Goal: Transaction & Acquisition: Purchase product/service

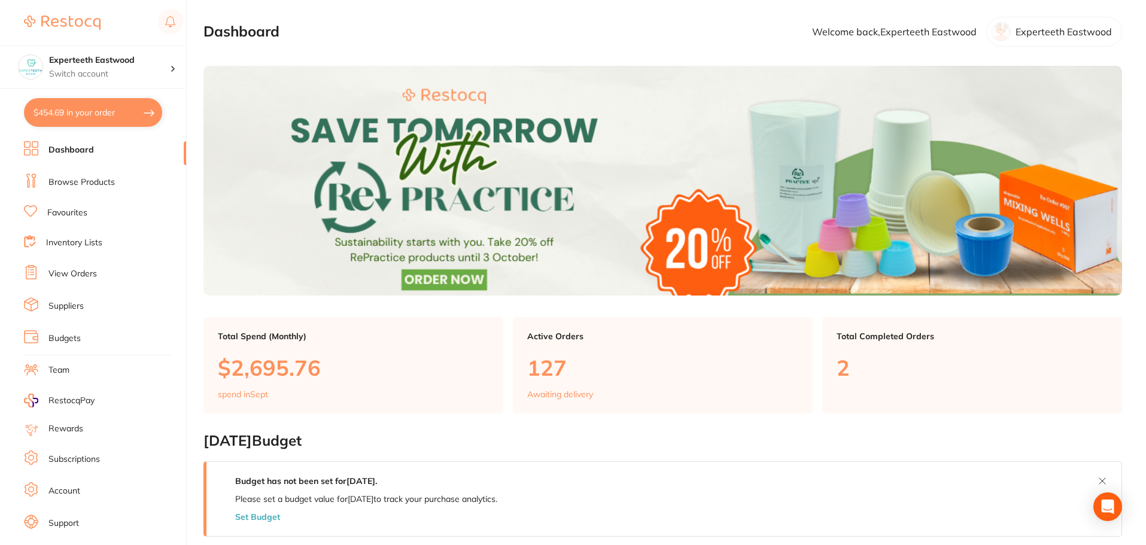
click at [106, 153] on li "Dashboard" at bounding box center [105, 150] width 162 height 18
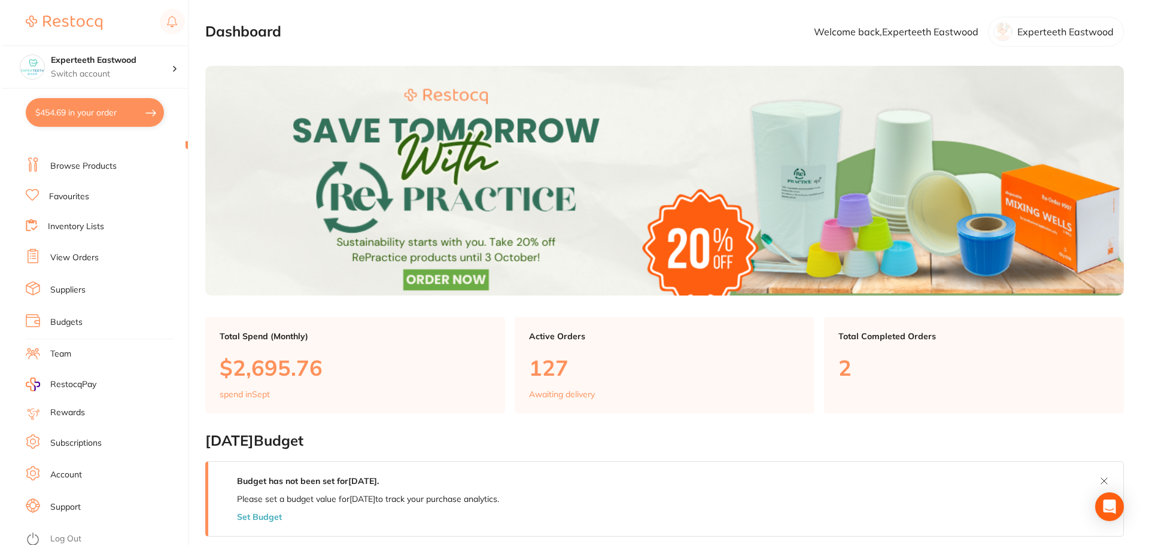
scroll to position [20, 0]
click at [80, 287] on link "Suppliers" at bounding box center [65, 286] width 35 height 12
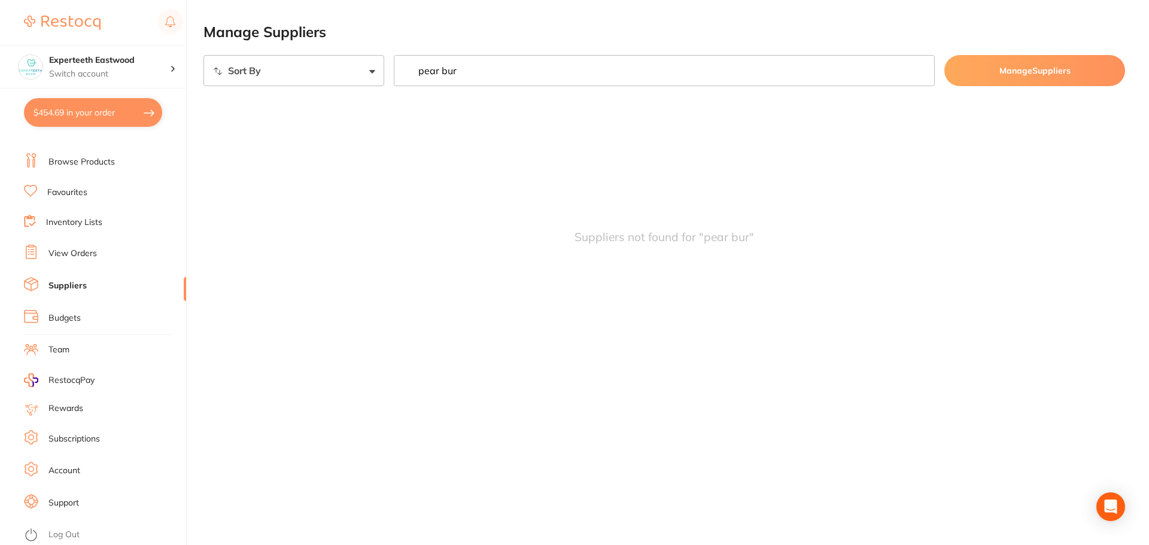
drag, startPoint x: 439, startPoint y: 71, endPoint x: 405, endPoint y: 66, distance: 34.5
click at [405, 66] on input "pear bur" at bounding box center [664, 70] width 541 height 31
type input "bur"
click at [69, 187] on link "Favourites" at bounding box center [67, 193] width 40 height 12
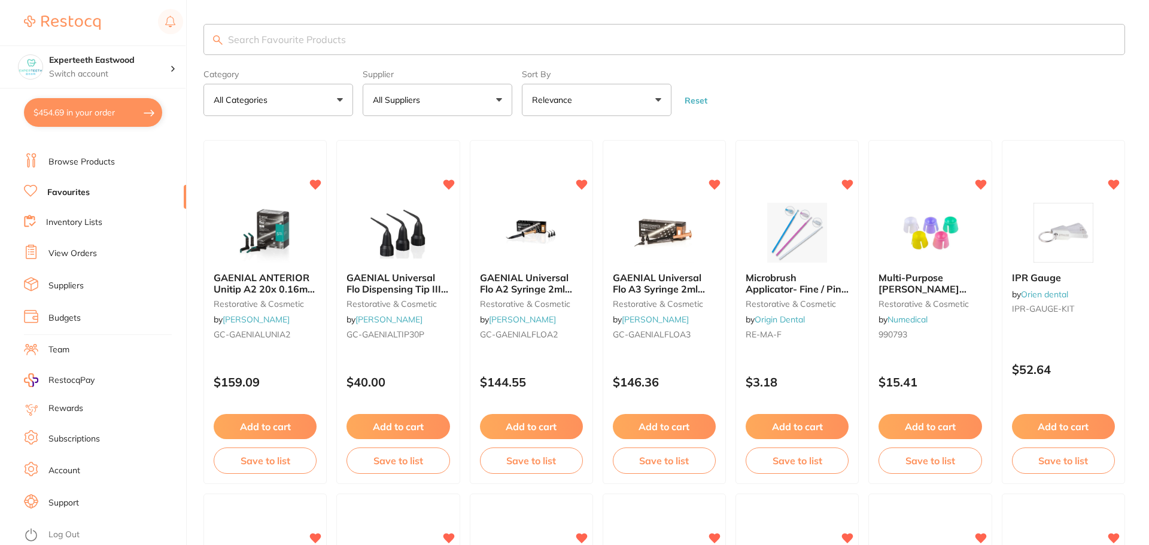
click at [81, 166] on link "Browse Products" at bounding box center [81, 162] width 66 height 12
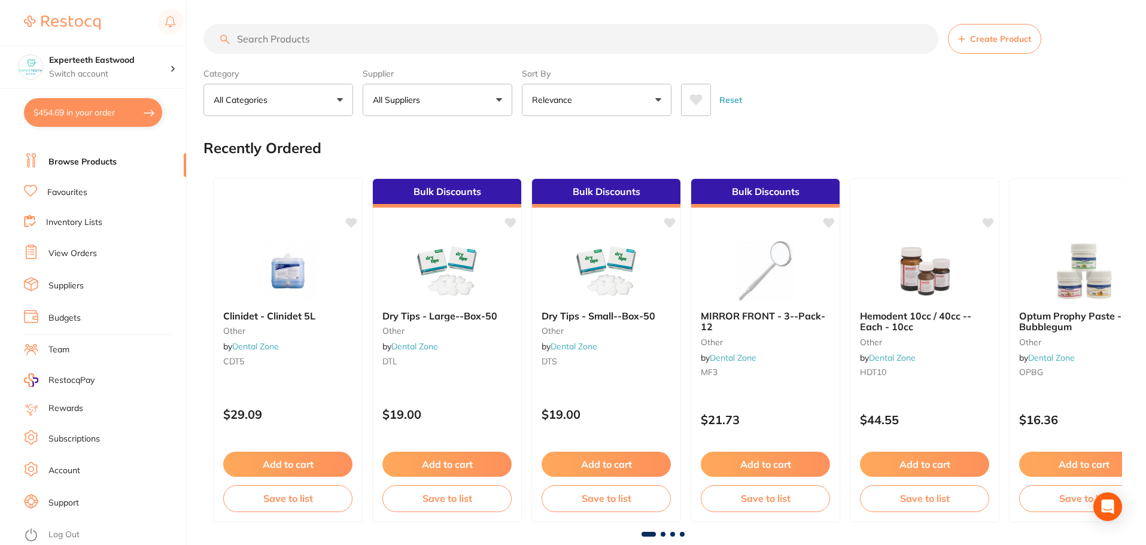
click at [306, 42] on input "search" at bounding box center [570, 39] width 735 height 30
type input "pear burs"
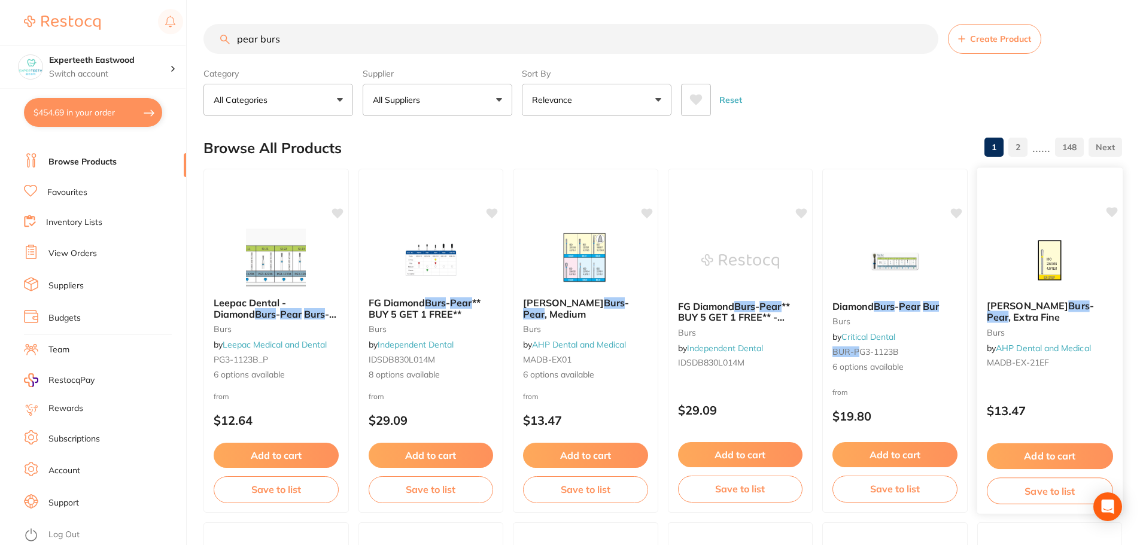
click at [1050, 260] on img at bounding box center [1049, 260] width 78 height 60
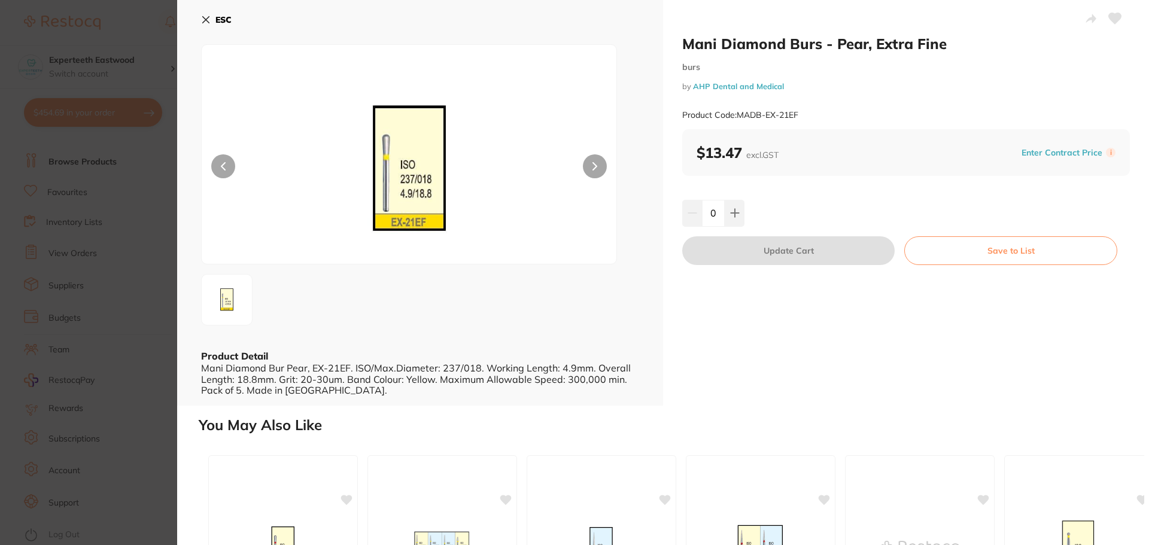
click at [150, 161] on section "Mani Diamond Burs - Pear, Extra Fine burs by AHP Dental and Medical Product Cod…" at bounding box center [574, 272] width 1149 height 545
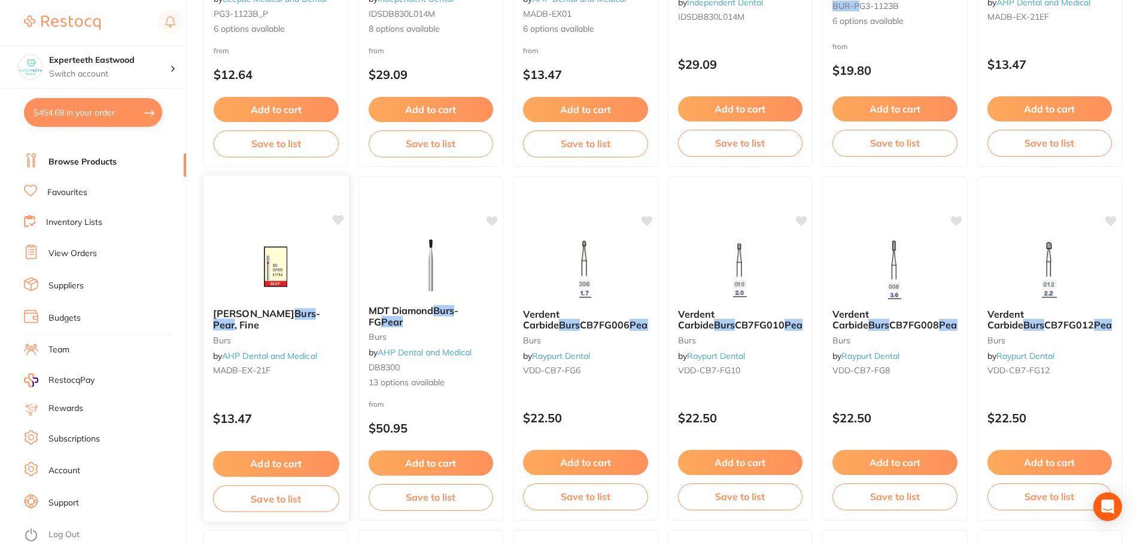
scroll to position [359, 0]
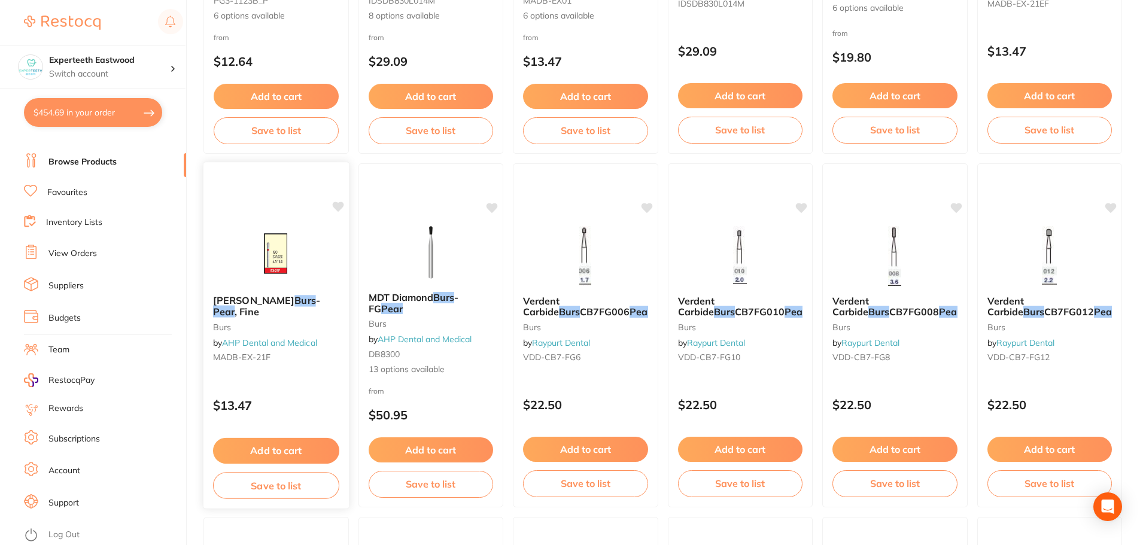
click at [315, 453] on button "Add to cart" at bounding box center [276, 451] width 126 height 26
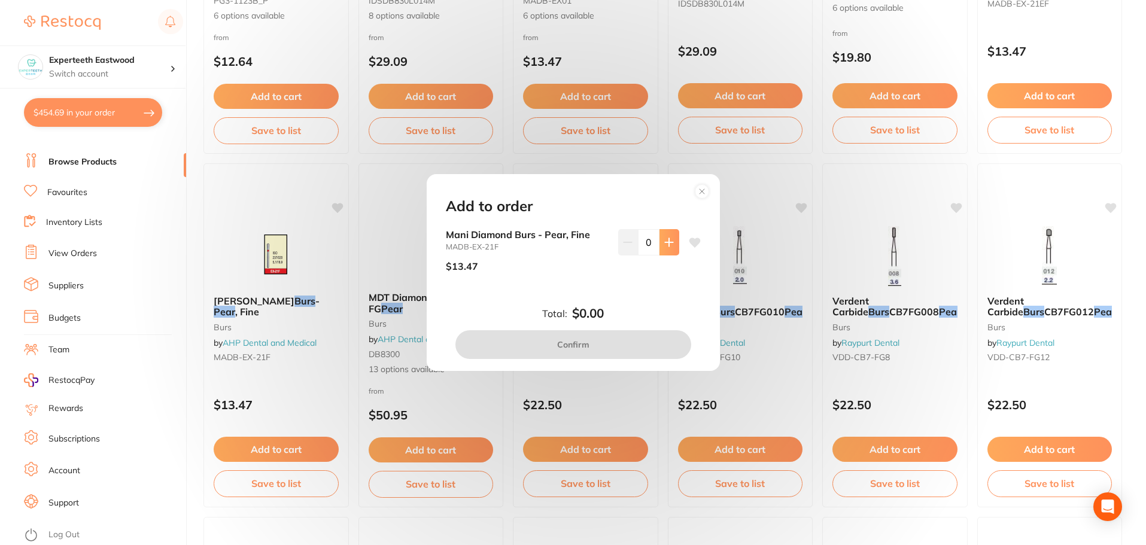
click at [669, 243] on icon at bounding box center [669, 242] width 10 height 10
type input "1"
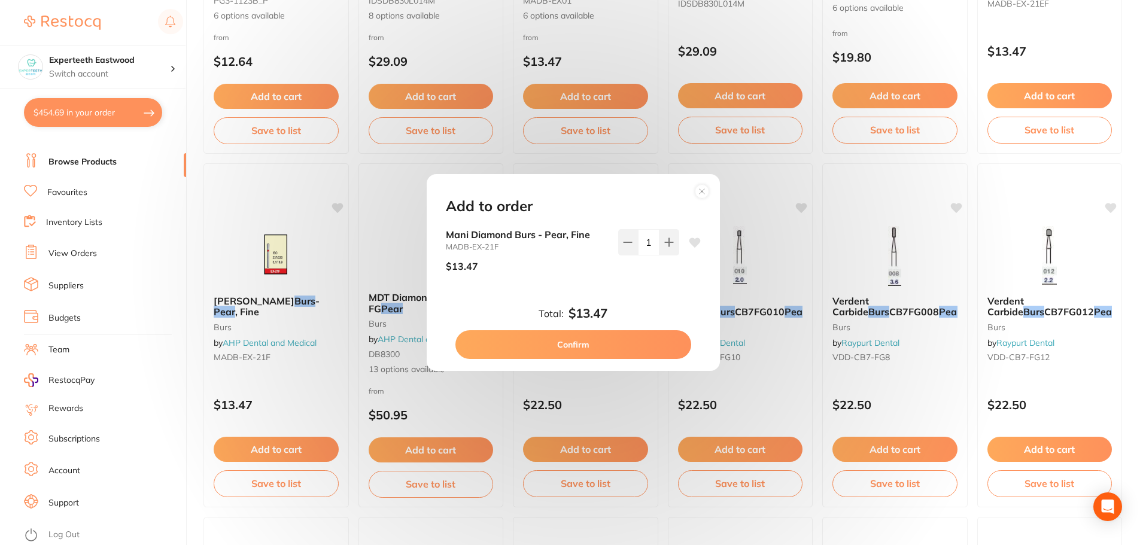
click at [605, 342] on button "Confirm" at bounding box center [573, 344] width 236 height 29
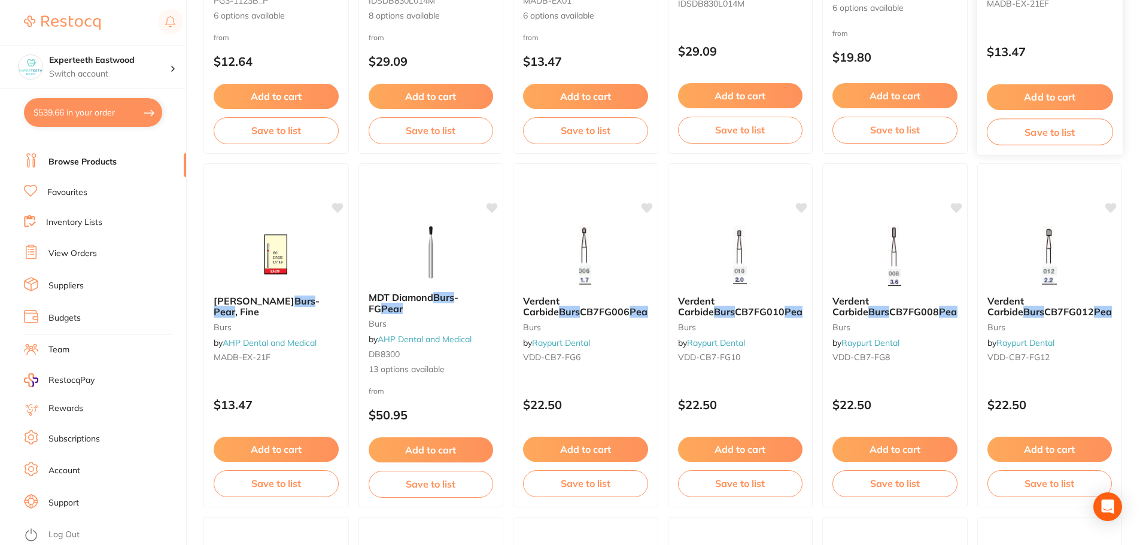
click at [1076, 89] on button "Add to cart" at bounding box center [1049, 97] width 126 height 26
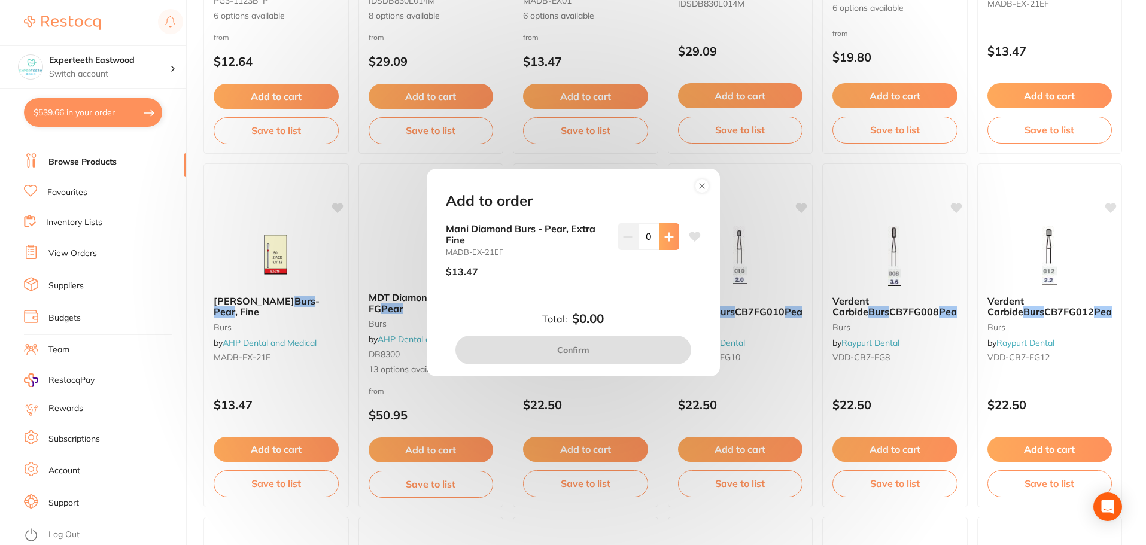
click at [671, 242] on button at bounding box center [669, 236] width 20 height 26
type input "1"
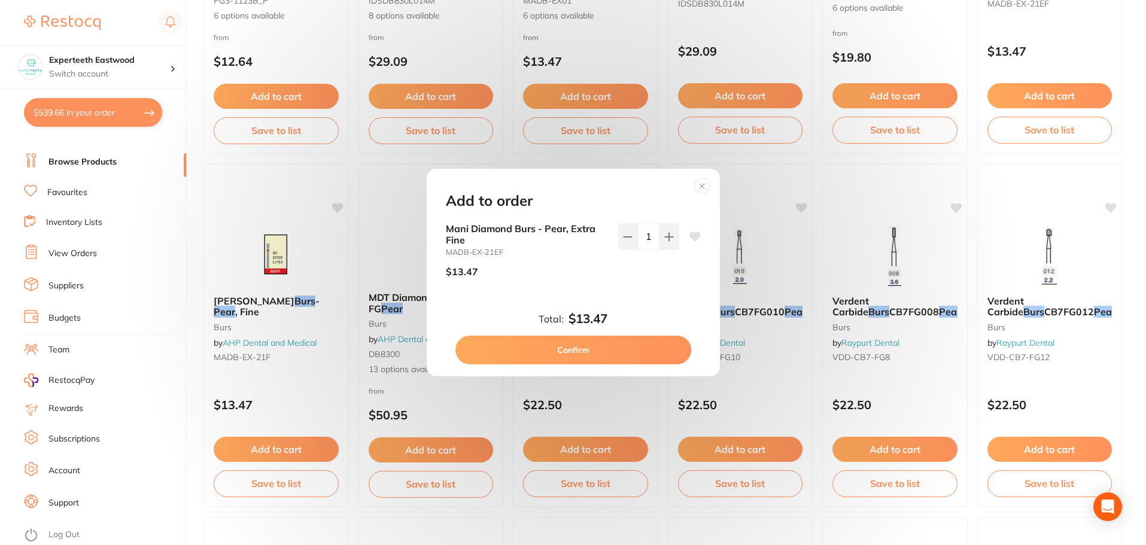
click at [610, 342] on button "Confirm" at bounding box center [573, 350] width 236 height 29
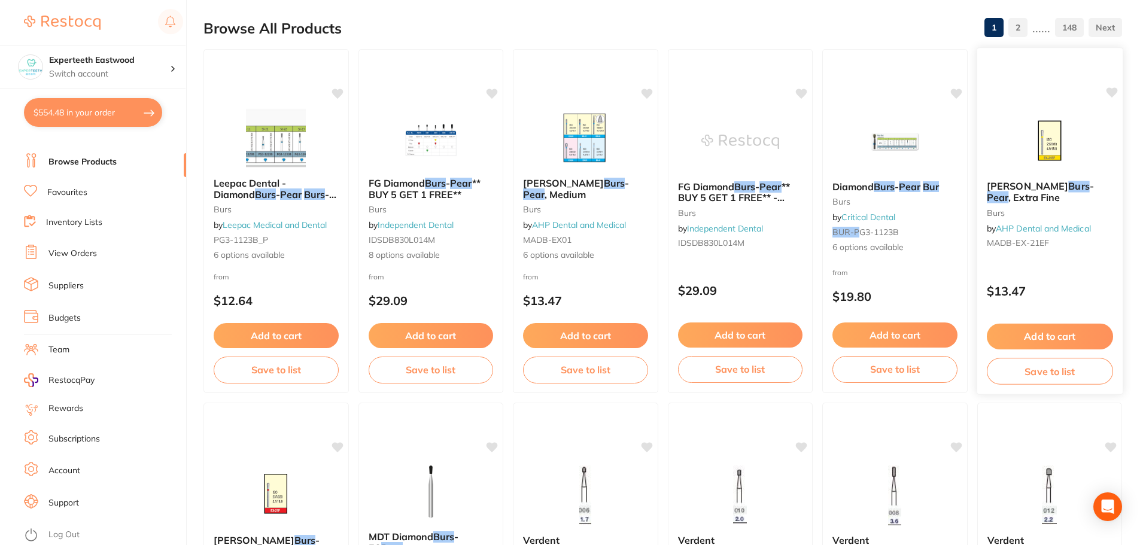
scroll to position [60, 0]
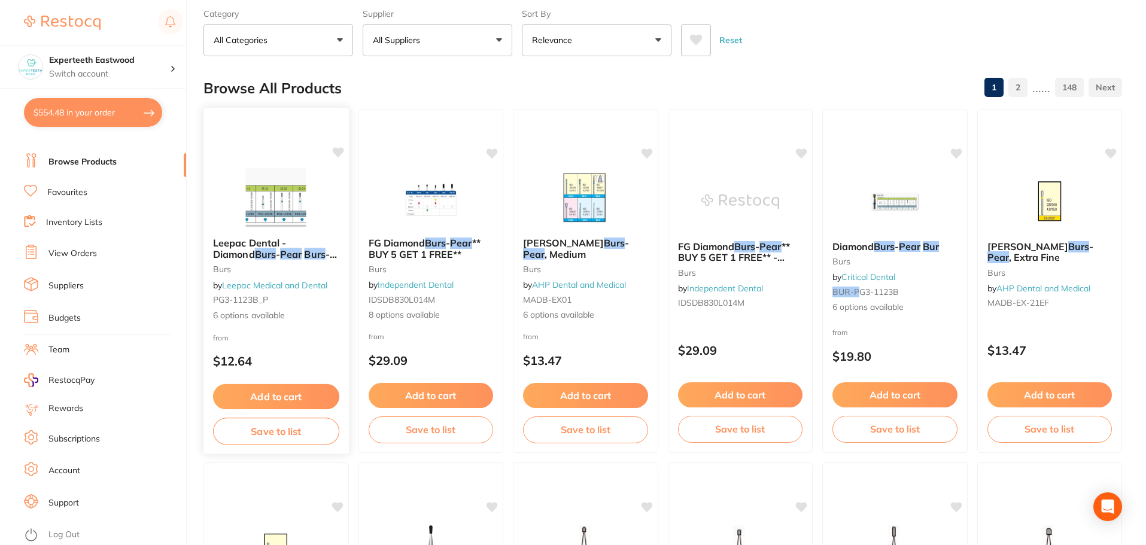
click at [266, 218] on img at bounding box center [276, 197] width 78 height 60
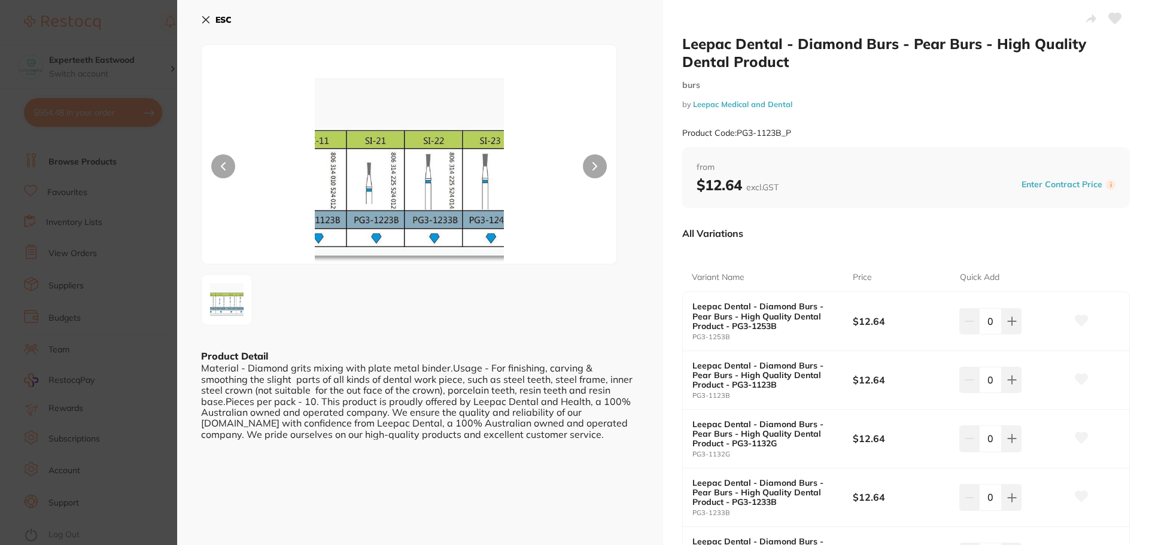
click at [596, 160] on button at bounding box center [595, 166] width 24 height 24
drag, startPoint x: 212, startPoint y: 17, endPoint x: 211, endPoint y: 33, distance: 16.2
click at [213, 17] on button "ESC" at bounding box center [216, 20] width 31 height 20
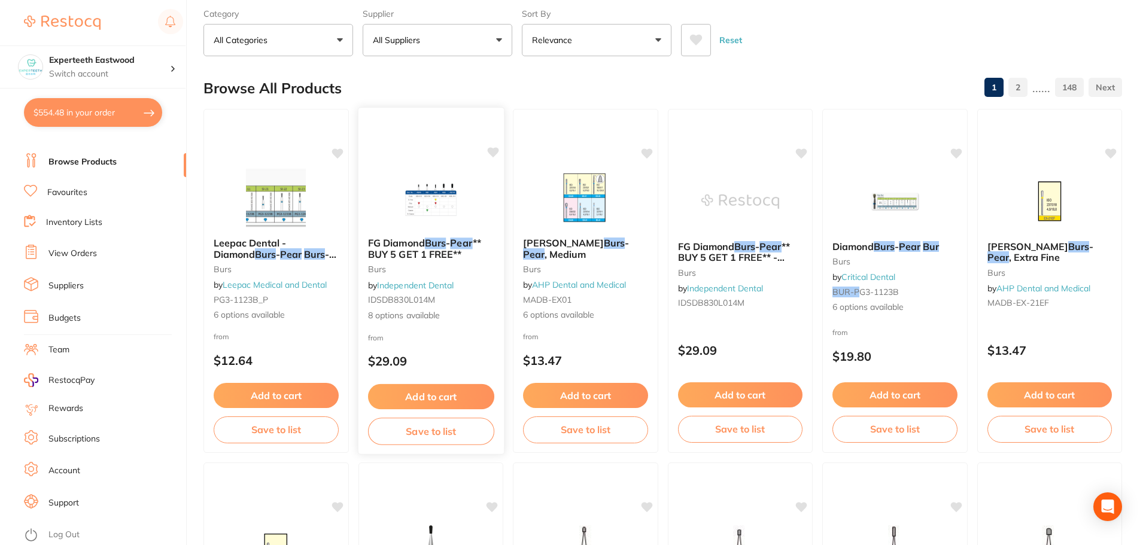
click at [441, 205] on img at bounding box center [430, 197] width 78 height 60
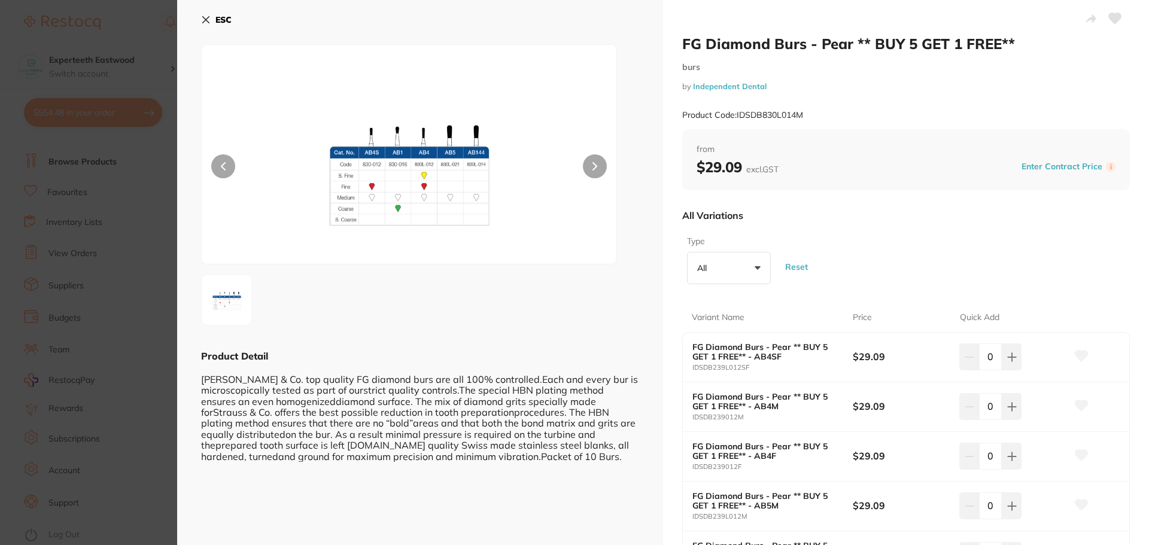
click at [207, 17] on icon at bounding box center [206, 20] width 10 height 10
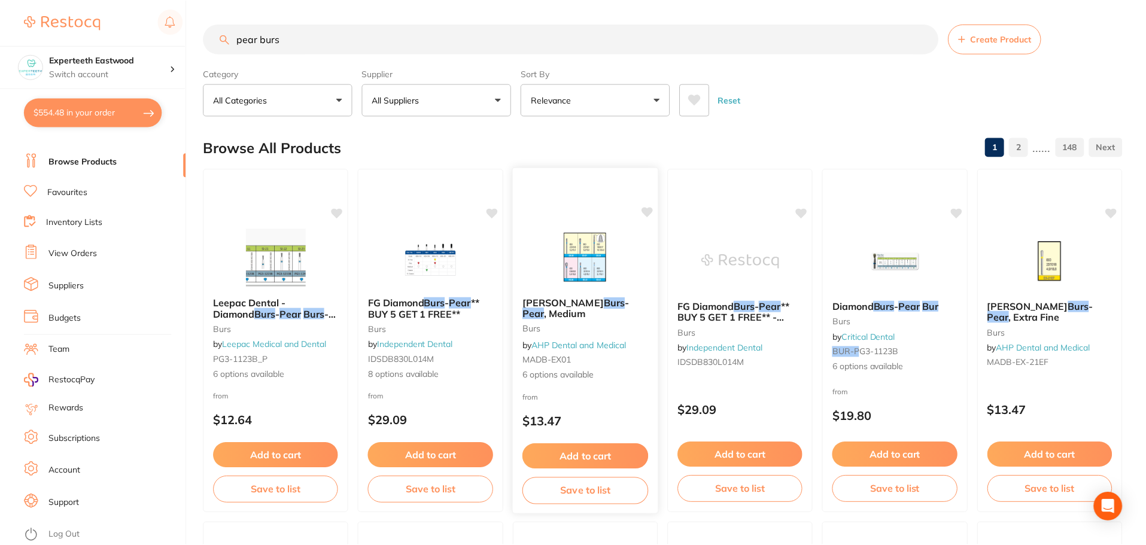
scroll to position [60, 0]
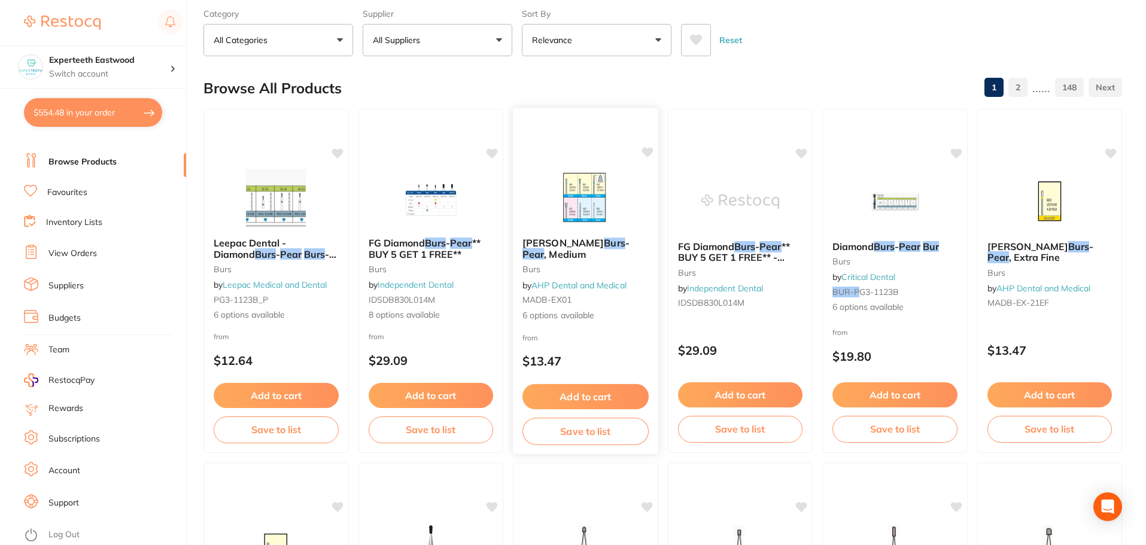
click at [589, 218] on img at bounding box center [585, 197] width 78 height 60
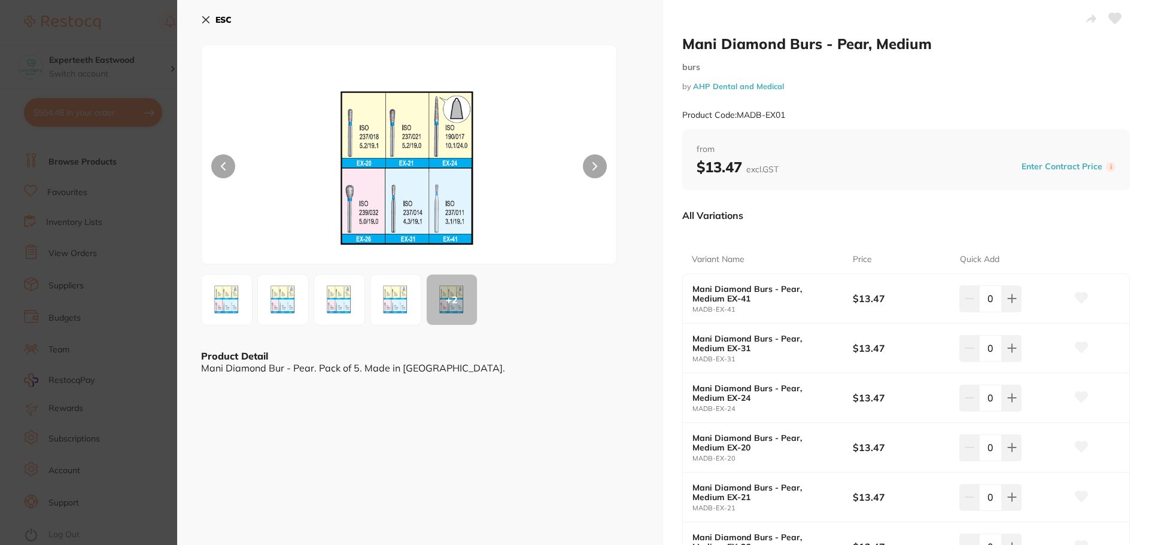
click at [220, 29] on button "ESC" at bounding box center [216, 20] width 31 height 20
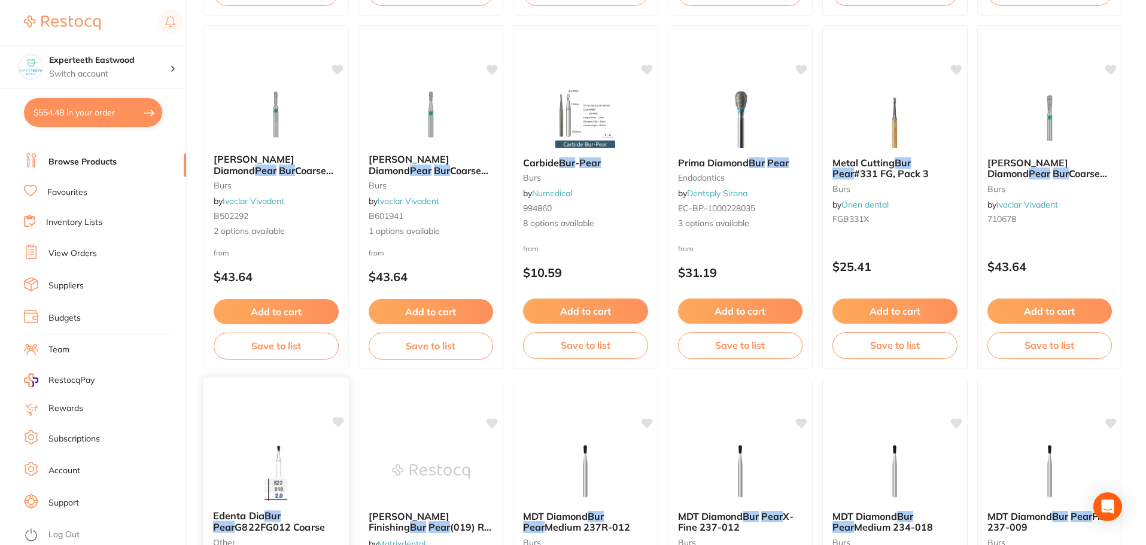
scroll to position [1795, 0]
